Goal: Answer question/provide support: Share knowledge or assist other users

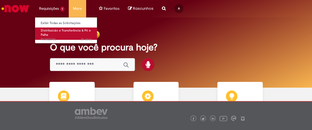
click at [54, 34] on link "Distribuicão e Transferência & Pó e Palha 2h atrás 2 horas atrás R13452786" at bounding box center [66, 33] width 63 height 12
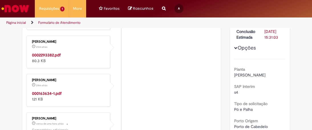
scroll to position [150, 0]
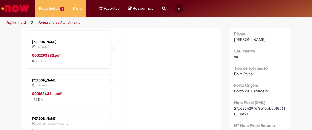
click at [52, 58] on strong "0002293382.pdf" at bounding box center [46, 55] width 29 height 5
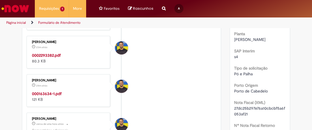
click at [42, 96] on strong "000163634-1.pdf" at bounding box center [47, 93] width 30 height 5
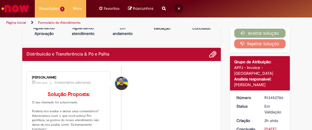
scroll to position [0, 0]
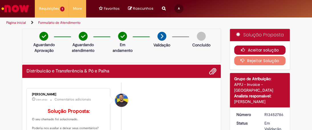
click at [249, 48] on button "Aceitar solução" at bounding box center [260, 49] width 52 height 9
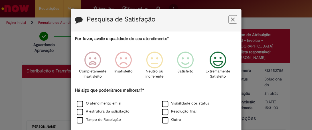
click at [215, 59] on icon "Feedback" at bounding box center [217, 59] width 21 height 17
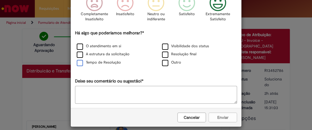
scroll to position [57, 0]
click at [78, 64] on label "Tempo de Resolução" at bounding box center [99, 62] width 44 height 5
click at [215, 115] on button "Enviar" at bounding box center [223, 117] width 29 height 10
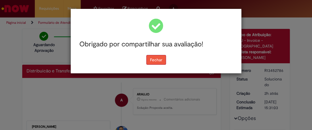
click at [156, 57] on button "Fechar" at bounding box center [156, 60] width 20 height 10
